Goal: Task Accomplishment & Management: Use online tool/utility

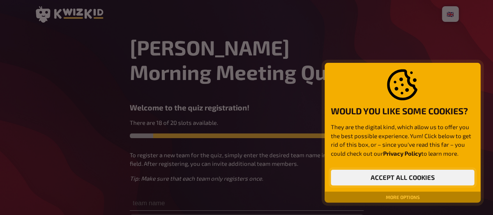
click at [369, 181] on button "Accept all cookies" at bounding box center [402, 177] width 143 height 16
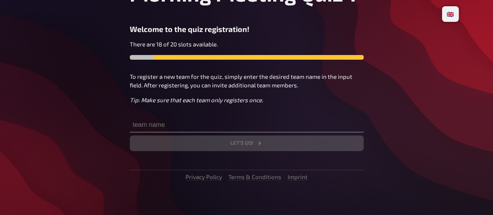
scroll to position [81, 0]
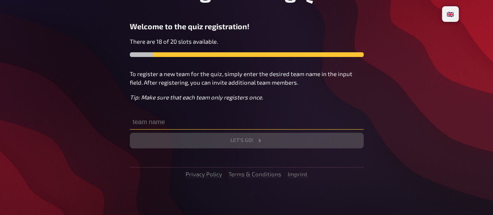
click at [204, 118] on input "text" at bounding box center [247, 122] width 234 height 16
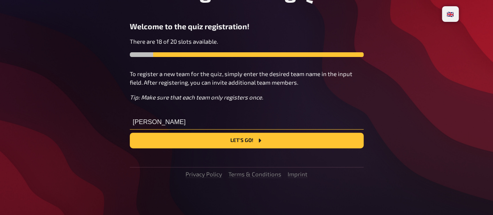
type input "[PERSON_NAME]"
click at [262, 149] on div "[PERSON_NAME] Morning Meeting Quiz 1 Welcome to the quiz registration! There ar…" at bounding box center [247, 65] width 234 height 223
click at [262, 143] on icon "Let's go!" at bounding box center [259, 140] width 6 height 6
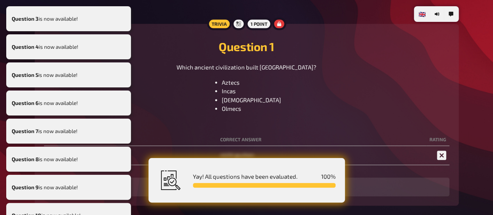
scroll to position [223, 0]
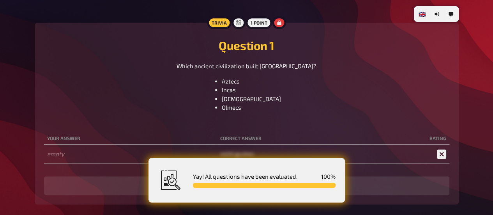
click at [444, 156] on icon at bounding box center [440, 153] width 9 height 9
click at [267, 186] on div at bounding box center [264, 185] width 142 height 5
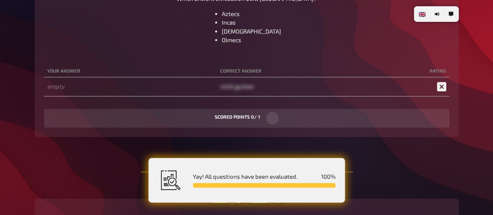
scroll to position [262, 0]
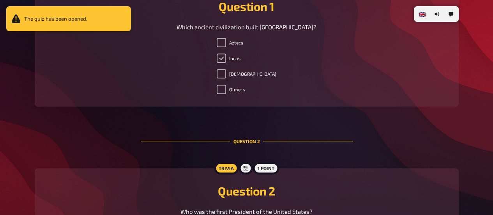
click at [226, 57] on input "Incas" at bounding box center [220, 57] width 9 height 9
checkbox input "true"
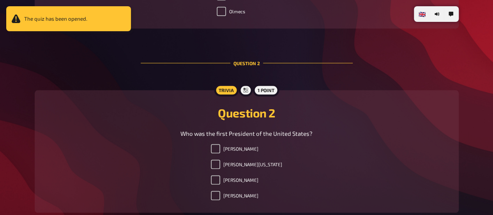
scroll to position [418, 0]
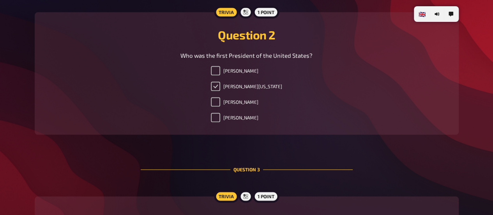
click at [220, 89] on input "[PERSON_NAME][US_STATE]" at bounding box center [215, 85] width 9 height 9
checkbox input "true"
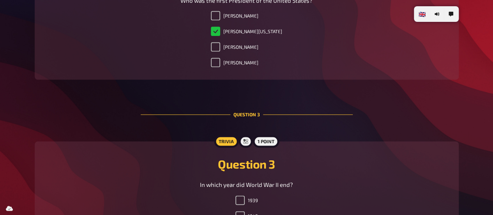
scroll to position [535, 0]
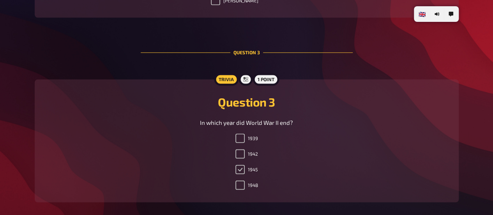
click at [241, 171] on input "1945" at bounding box center [239, 168] width 9 height 9
checkbox input "true"
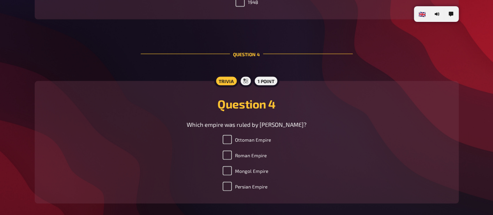
scroll to position [730, 0]
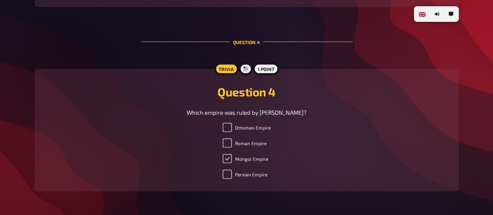
click at [232, 161] on input "Mongol Empire" at bounding box center [226, 157] width 9 height 9
checkbox input "true"
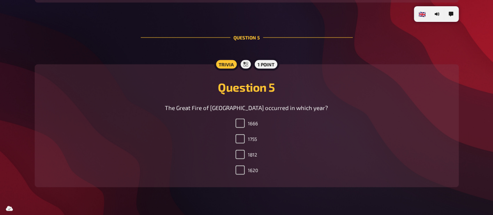
scroll to position [924, 0]
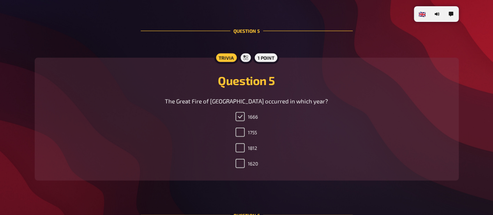
click at [238, 120] on input "1666" at bounding box center [239, 116] width 9 height 9
checkbox input "true"
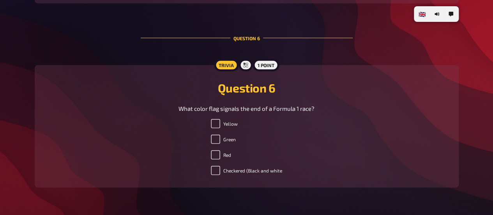
scroll to position [1119, 0]
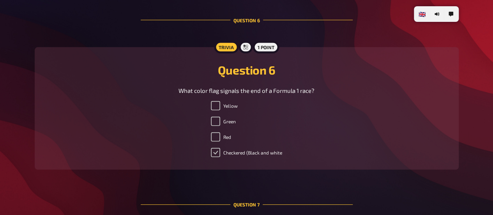
click at [215, 157] on input "Checkered (Black and white" at bounding box center [215, 152] width 9 height 9
click at [215, 157] on label "Checkered (Black and white" at bounding box center [246, 152] width 71 height 9
click at [215, 157] on input "Checkered (Black and white" at bounding box center [215, 152] width 9 height 9
checkbox input "true"
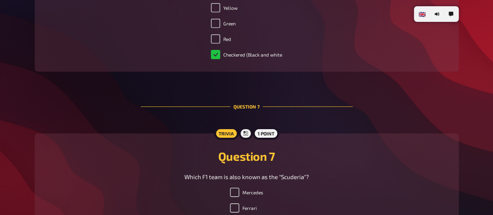
scroll to position [1314, 0]
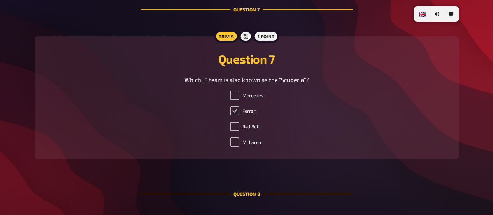
click at [235, 115] on input "Ferrari" at bounding box center [234, 110] width 9 height 9
checkbox input "true"
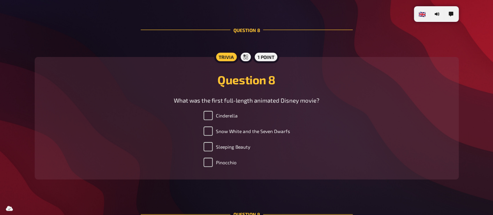
scroll to position [1508, 0]
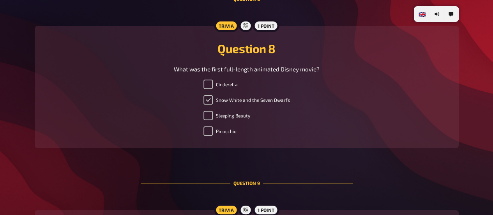
click at [211, 104] on input "Snow White and the Seven Dwarfs" at bounding box center [207, 99] width 9 height 9
checkbox input "true"
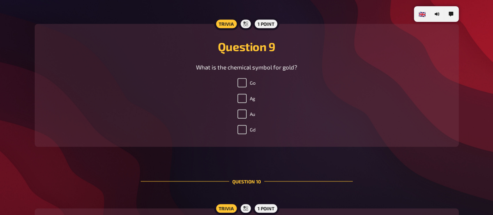
scroll to position [1703, 0]
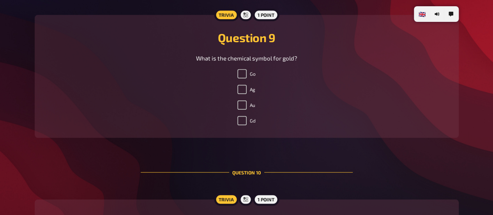
click at [246, 109] on label "Au" at bounding box center [246, 104] width 18 height 9
click at [246, 109] on input "Au" at bounding box center [241, 104] width 9 height 9
checkbox input "true"
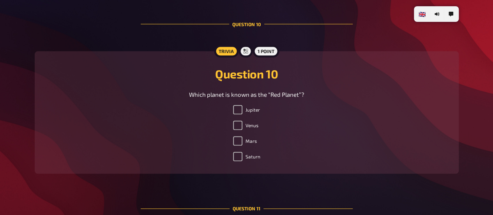
scroll to position [1898, 0]
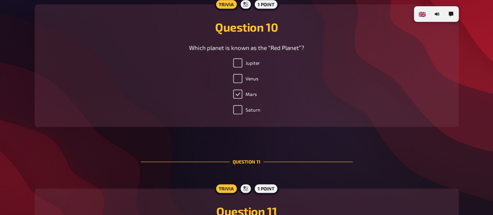
click at [234, 96] on input "Mars" at bounding box center [237, 93] width 9 height 9
checkbox input "true"
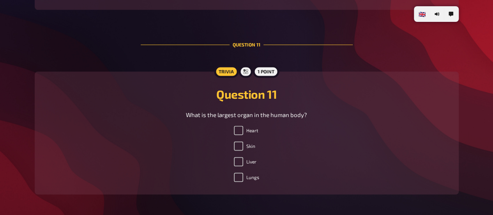
scroll to position [2053, 0]
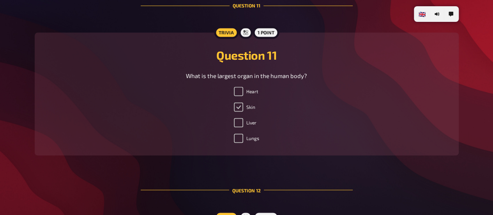
click at [239, 110] on input "Skin" at bounding box center [238, 106] width 9 height 9
checkbox input "true"
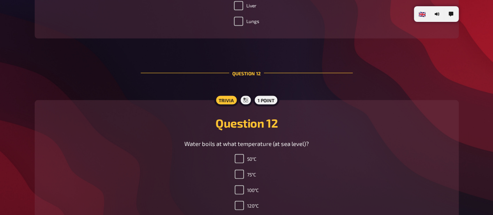
scroll to position [2248, 0]
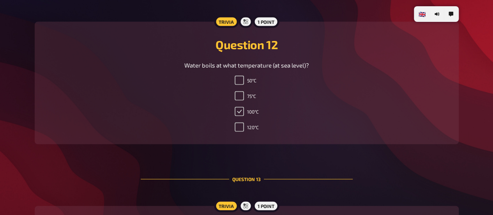
click at [239, 114] on input "100°C" at bounding box center [238, 111] width 9 height 9
checkbox input "true"
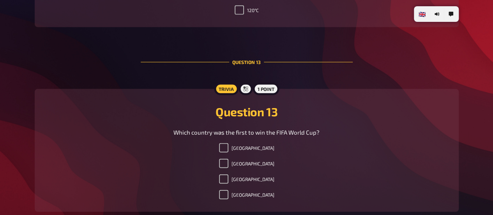
scroll to position [2443, 0]
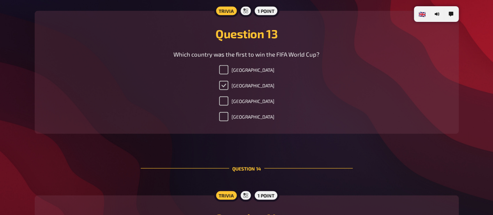
click at [228, 85] on input "[GEOGRAPHIC_DATA]" at bounding box center [223, 85] width 9 height 9
checkbox input "true"
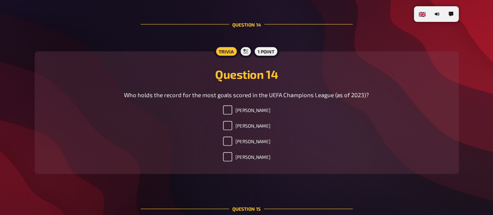
scroll to position [2598, 0]
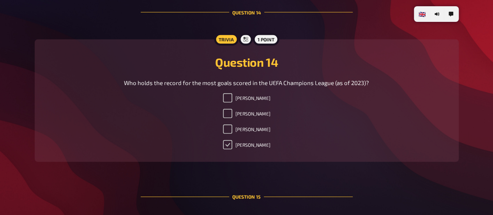
click at [223, 149] on input "[PERSON_NAME]" at bounding box center [227, 144] width 9 height 9
checkbox input "true"
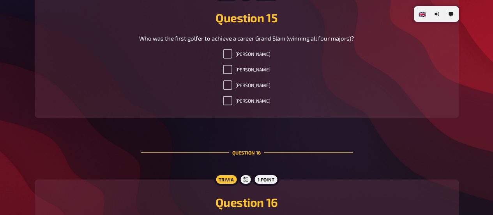
scroll to position [2832, 0]
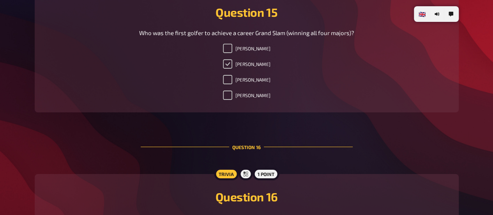
click at [232, 66] on input "[PERSON_NAME]" at bounding box center [227, 63] width 9 height 9
checkbox input "true"
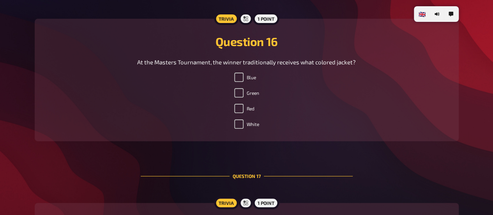
scroll to position [2988, 0]
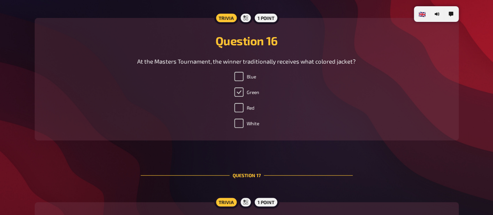
click at [241, 97] on input "Green" at bounding box center [238, 91] width 9 height 9
checkbox input "true"
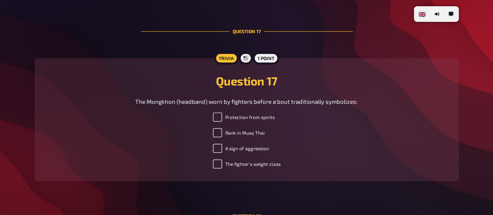
scroll to position [3143, 0]
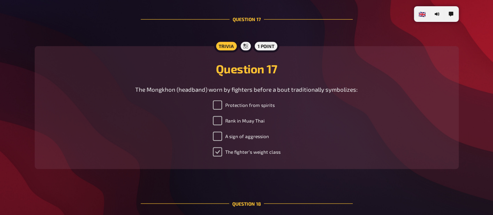
click at [217, 151] on input "The fighter’s weight class" at bounding box center [217, 151] width 9 height 9
checkbox input "true"
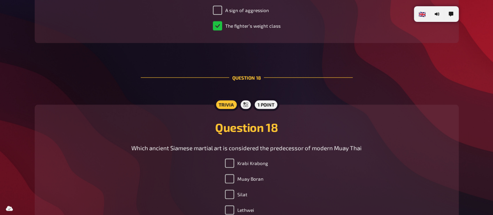
scroll to position [3338, 0]
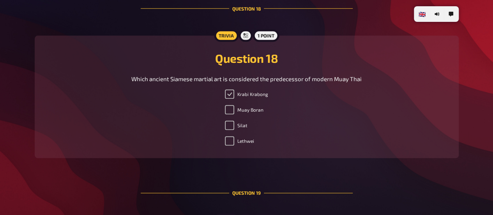
click at [227, 97] on input "Krabi Krabong" at bounding box center [229, 93] width 9 height 9
checkbox input "true"
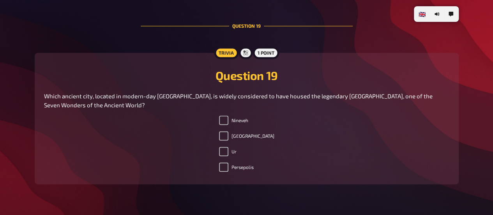
scroll to position [3572, 0]
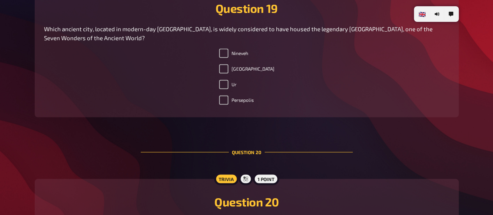
click at [244, 73] on label "[GEOGRAPHIC_DATA]" at bounding box center [246, 68] width 55 height 9
click at [228, 73] on input "[GEOGRAPHIC_DATA]" at bounding box center [223, 68] width 9 height 9
checkbox input "true"
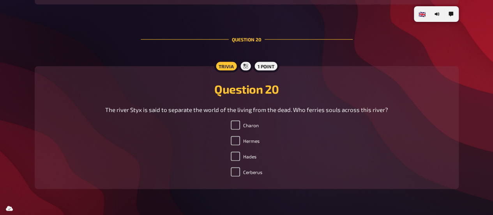
scroll to position [3713, 0]
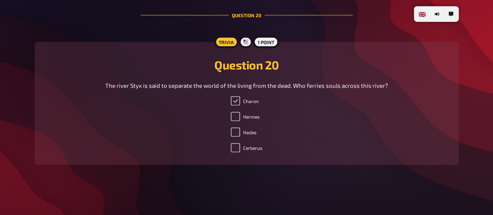
click at [236, 100] on input "Charon" at bounding box center [234, 100] width 9 height 9
checkbox input "true"
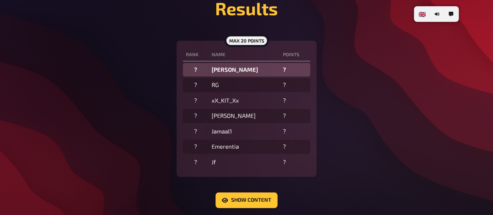
scroll to position [195, 0]
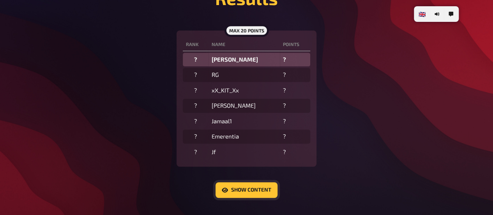
drag, startPoint x: 250, startPoint y: 187, endPoint x: 198, endPoint y: 125, distance: 81.3
click at [250, 187] on button "Show content" at bounding box center [246, 190] width 62 height 16
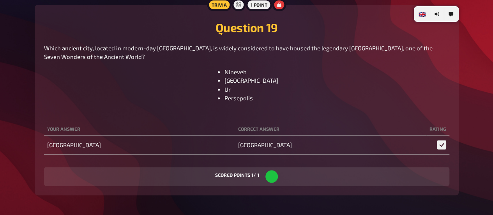
scroll to position [4983, 0]
